Goal: Transaction & Acquisition: Obtain resource

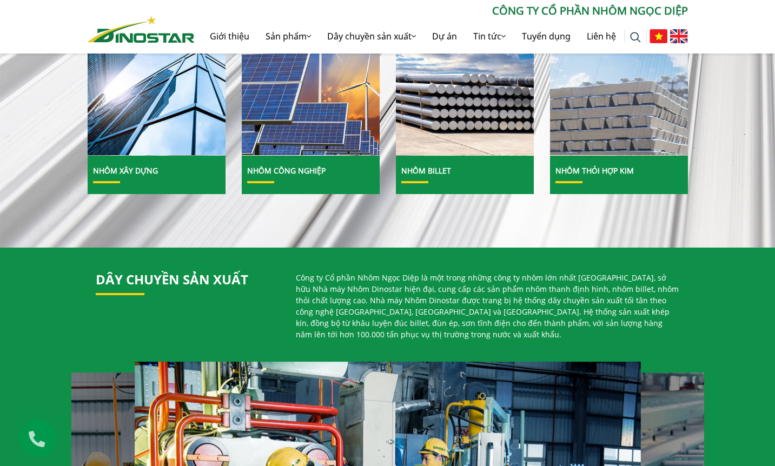
scroll to position [447, 0]
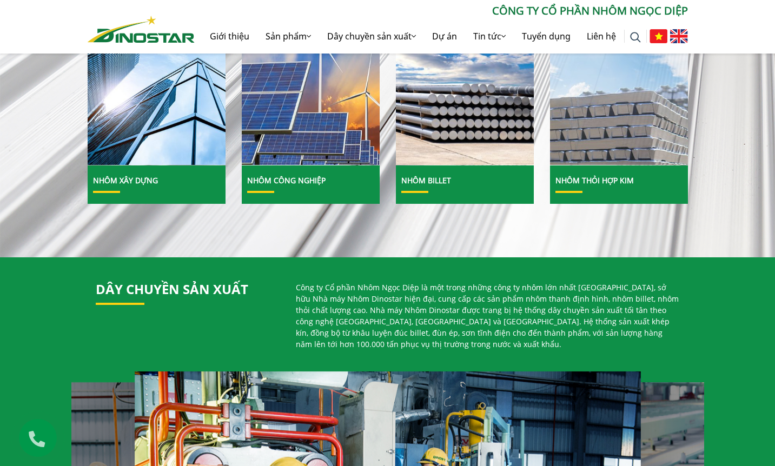
click at [603, 147] on img at bounding box center [619, 81] width 148 height 181
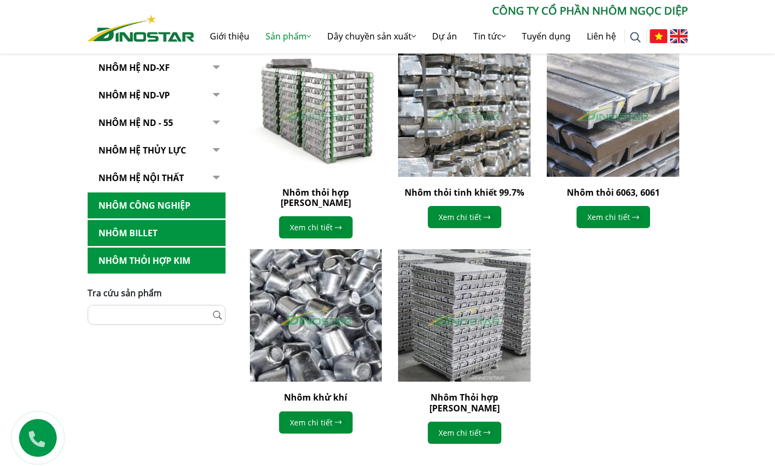
scroll to position [325, 0]
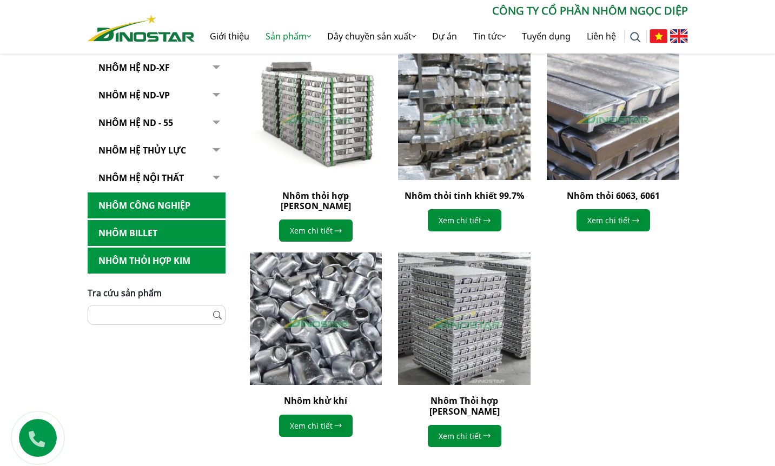
click at [479, 154] on img at bounding box center [463, 113] width 145 height 145
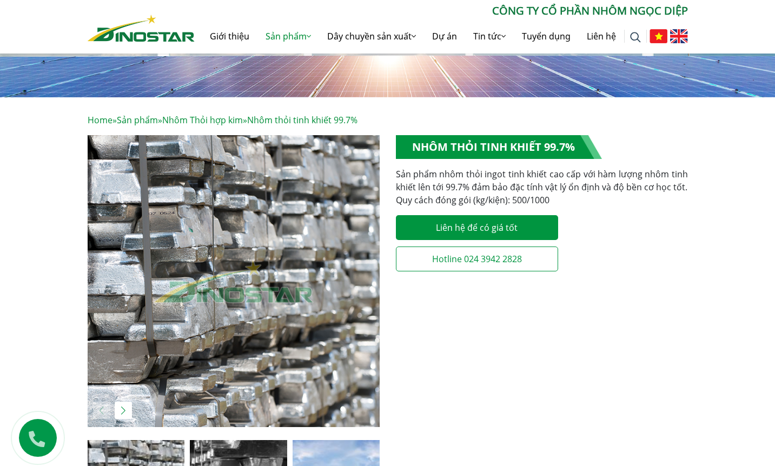
scroll to position [136, 0]
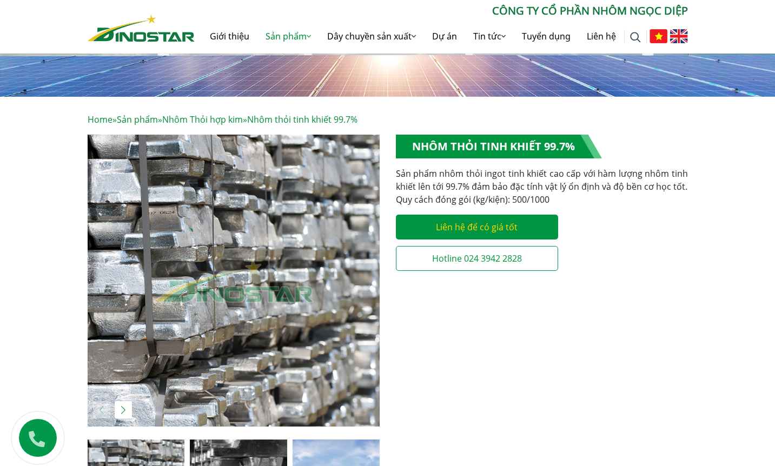
click at [496, 229] on link "Liên hệ để có giá tốt" at bounding box center [477, 227] width 162 height 25
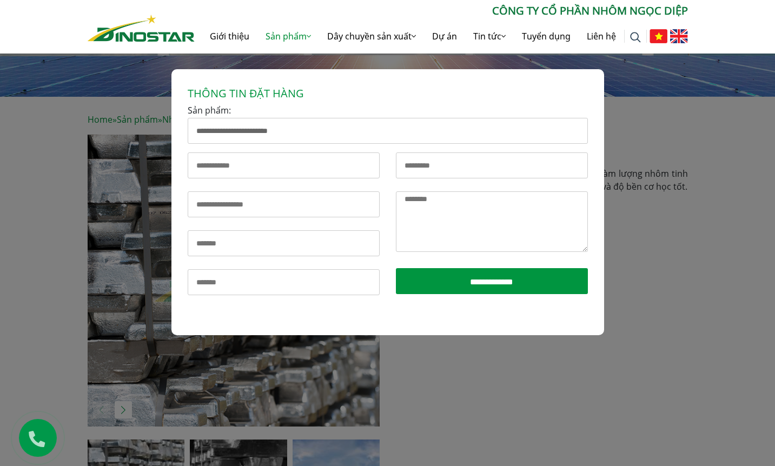
click at [648, 256] on div "**********" at bounding box center [387, 287] width 775 height 466
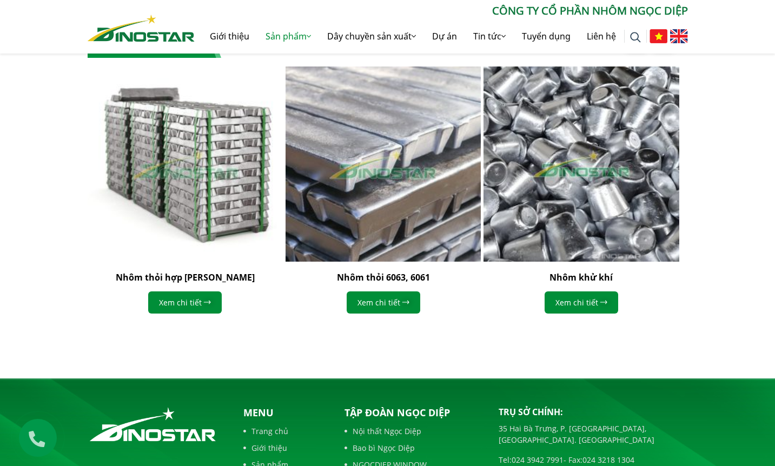
scroll to position [1144, 0]
click at [593, 305] on link "Xem chi tiết" at bounding box center [581, 302] width 74 height 22
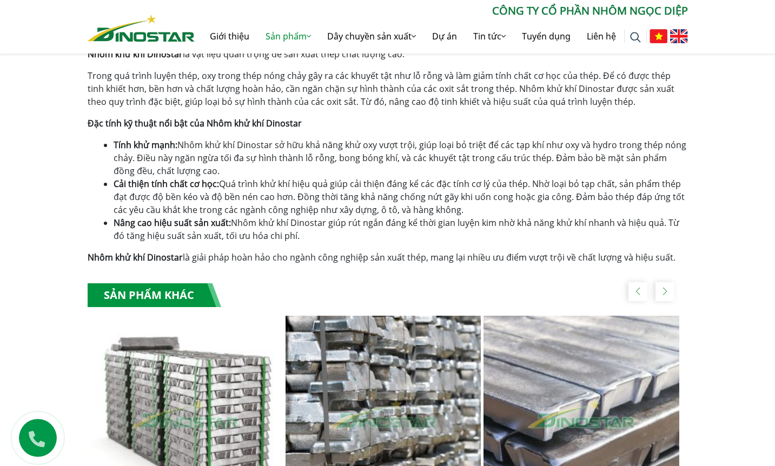
scroll to position [688, 0]
